Goal: Task Accomplishment & Management: Manage account settings

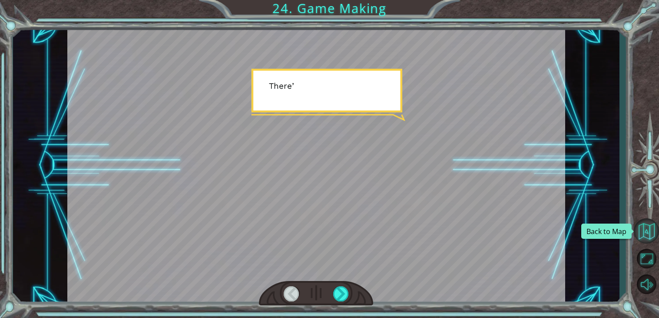
click at [651, 234] on button "Back to Map" at bounding box center [646, 230] width 25 height 25
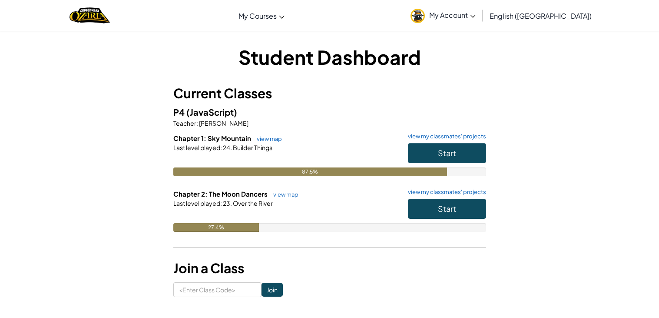
click at [431, 204] on button "Start" at bounding box center [447, 209] width 78 height 20
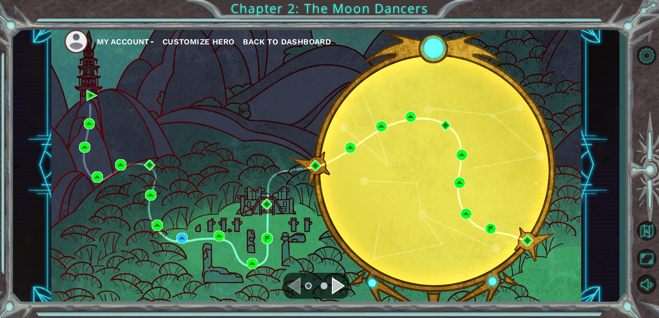
click at [338, 284] on div "Navigate to the next page" at bounding box center [338, 285] width 13 height 17
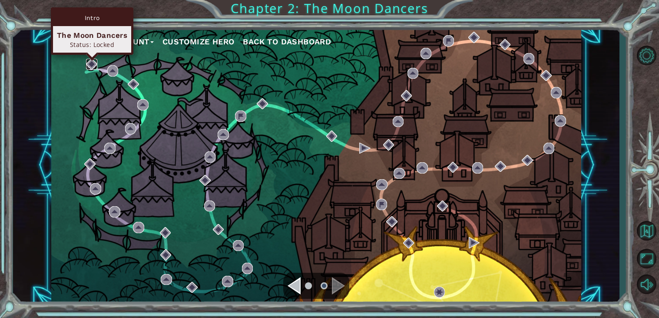
click at [89, 68] on img at bounding box center [91, 64] width 11 height 11
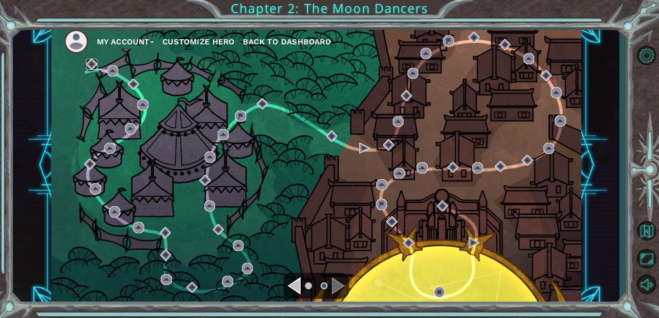
click at [89, 68] on img at bounding box center [91, 64] width 11 height 11
click at [90, 69] on img at bounding box center [91, 64] width 11 height 11
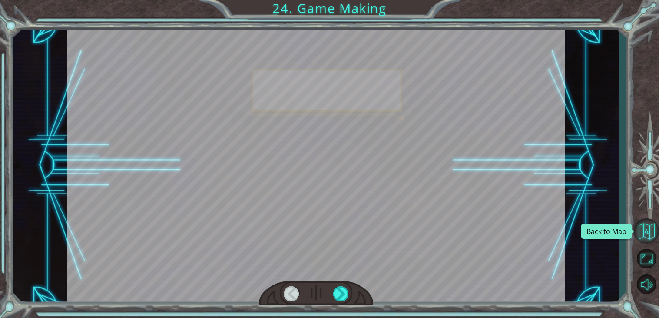
click at [650, 222] on button "Back to Map" at bounding box center [646, 230] width 25 height 25
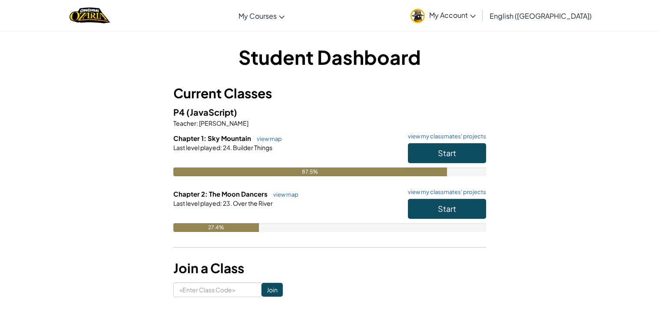
click at [472, 198] on h6 "Chapter 2: The Moon Dancers view map view my classmates' projects" at bounding box center [329, 194] width 313 height 10
click at [478, 206] on button "Start" at bounding box center [447, 209] width 78 height 20
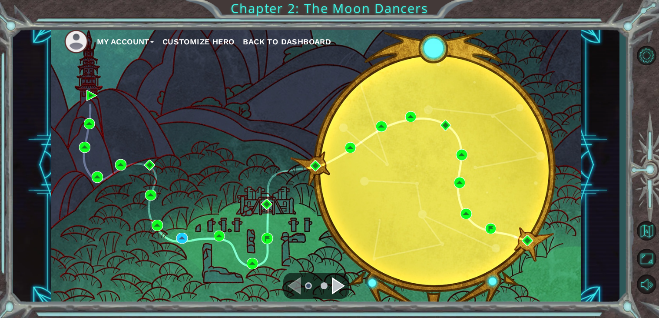
click at [326, 282] on ul at bounding box center [316, 285] width 31 height 17
click at [327, 284] on ul at bounding box center [316, 285] width 31 height 17
click at [331, 285] on ul at bounding box center [316, 285] width 31 height 17
click at [334, 286] on div "Navigate to the next page" at bounding box center [338, 285] width 13 height 17
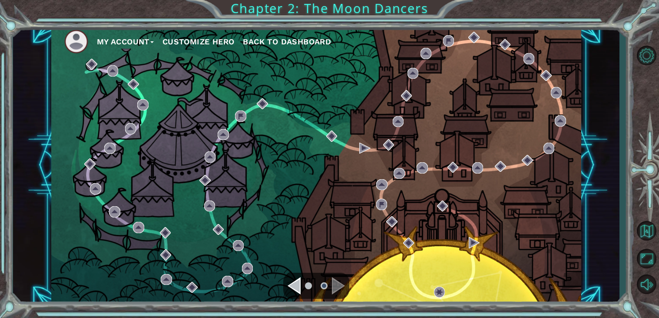
click at [136, 42] on button "My Account" at bounding box center [125, 41] width 57 height 13
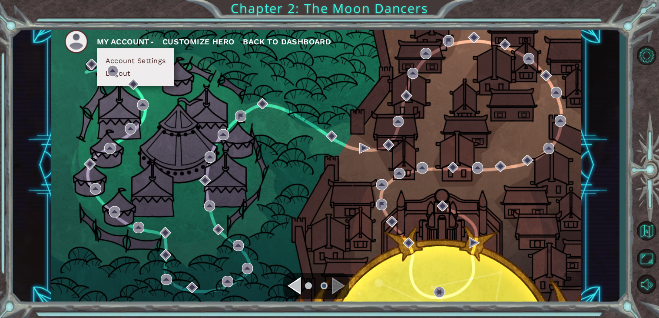
click at [139, 61] on button "Account Settings" at bounding box center [135, 61] width 65 height 10
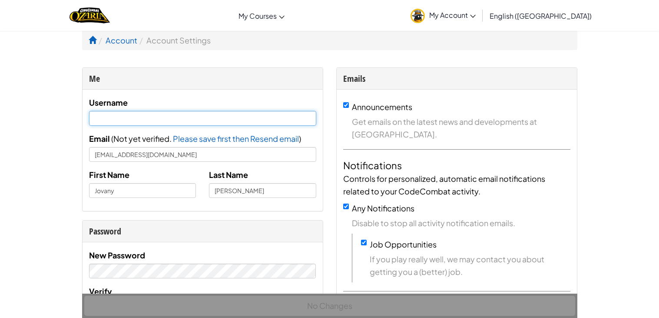
click at [137, 116] on input "text" at bounding box center [202, 118] width 227 height 15
click at [122, 43] on link "Account" at bounding box center [122, 40] width 32 height 10
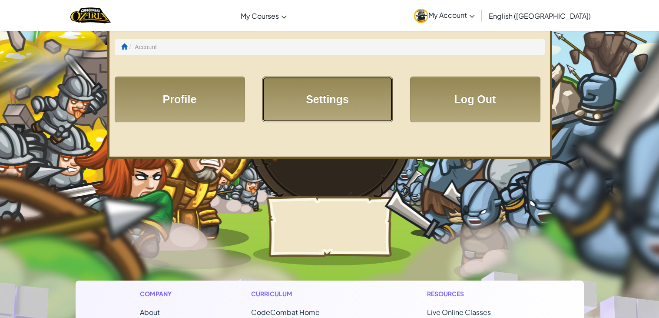
click at [306, 97] on link "Settings" at bounding box center [327, 99] width 130 height 46
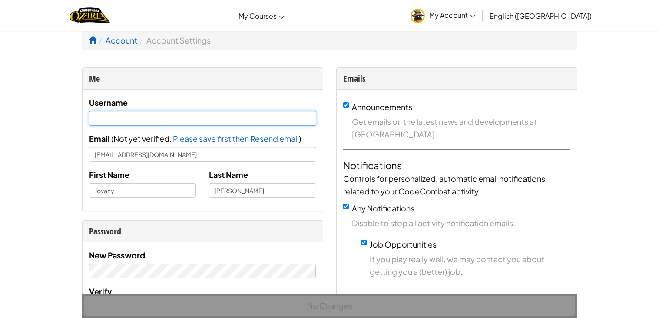
click at [268, 122] on input "text" at bounding box center [202, 118] width 227 height 15
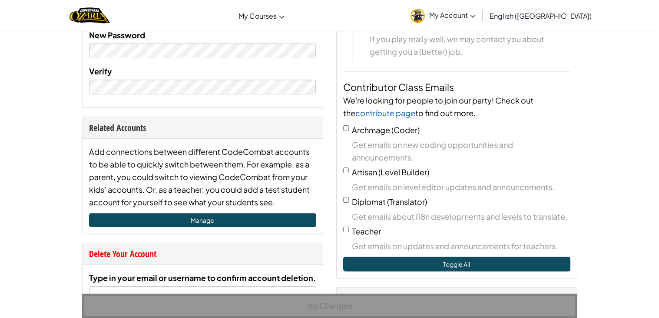
scroll to position [223, 0]
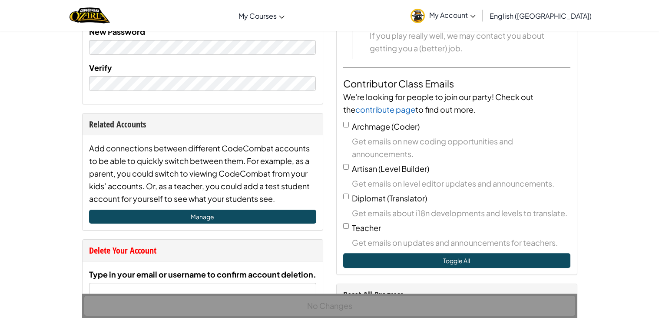
type input "Jovany Jimenez"
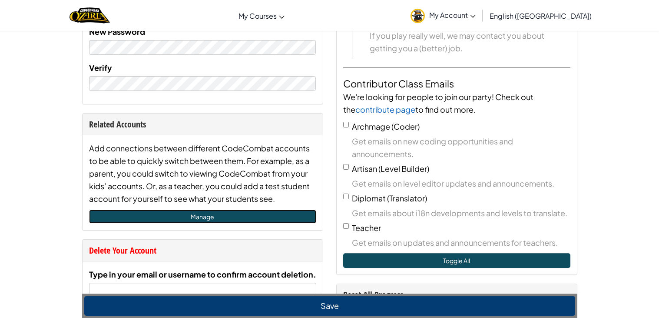
click at [218, 214] on link "Manage" at bounding box center [202, 216] width 227 height 14
